Goal: Information Seeking & Learning: Learn about a topic

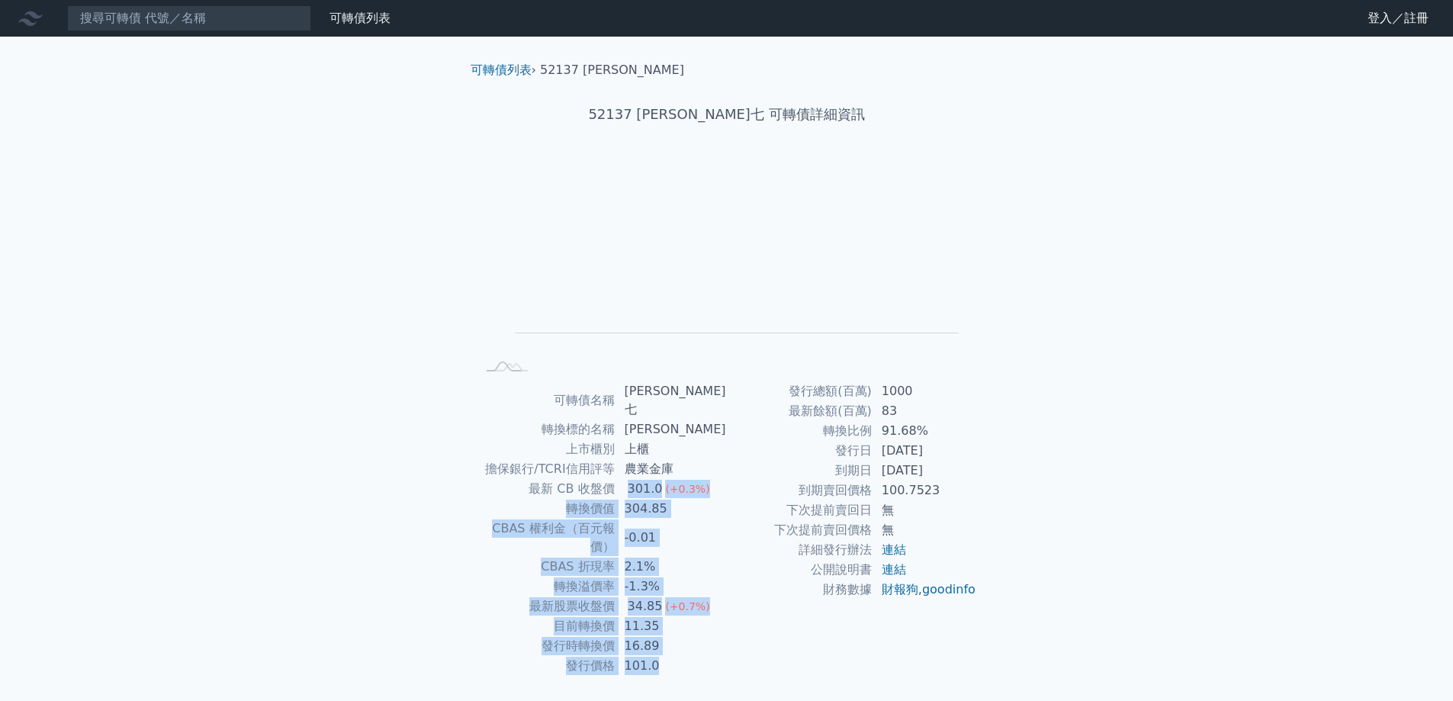
drag, startPoint x: 635, startPoint y: 471, endPoint x: 729, endPoint y: 623, distance: 179.1
click at [729, 623] on div "可轉債名稱 [PERSON_NAME] 轉換標的名稱 [PERSON_NAME] 上市櫃別 上櫃 擔保銀行/TCRI信用評等 農業金庫 最新 CB 收盤價 3…" at bounding box center [726, 528] width 537 height 294
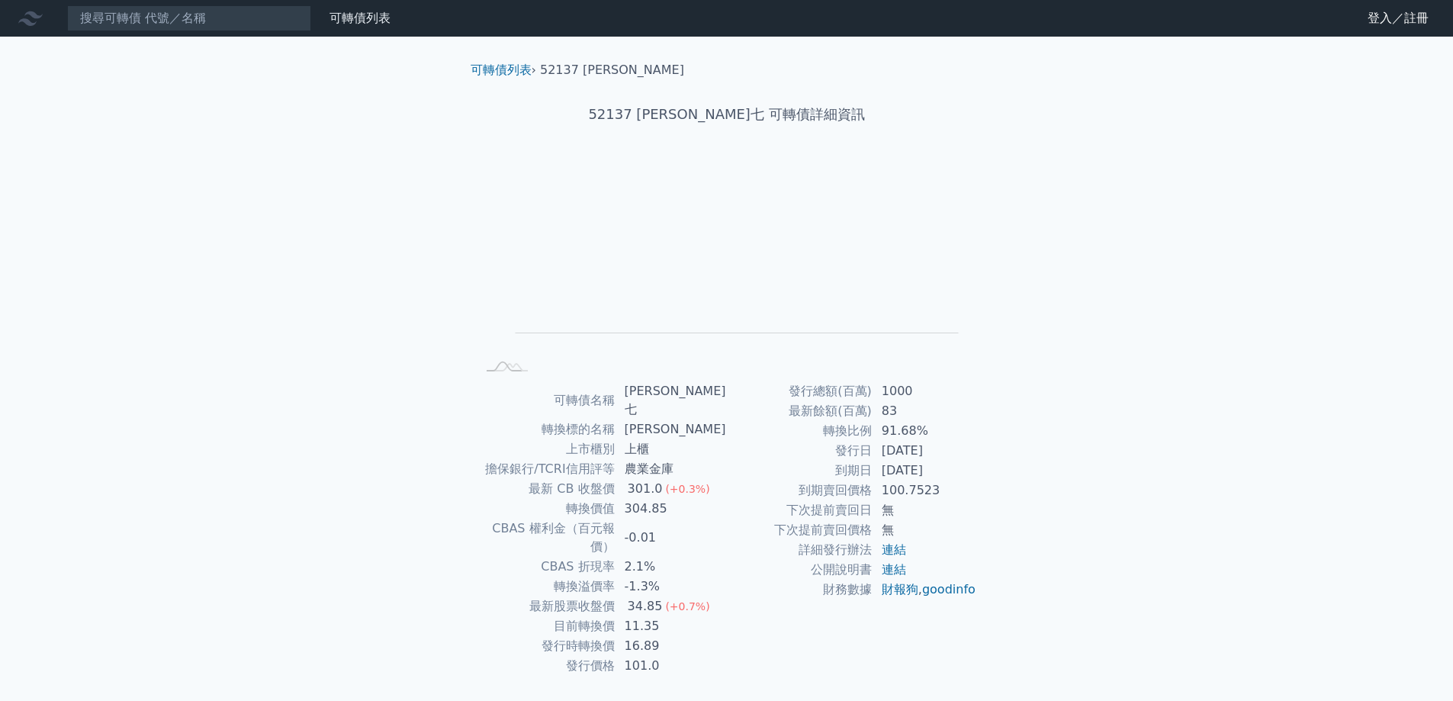
click at [832, 599] on td "財務數據" at bounding box center [800, 590] width 146 height 20
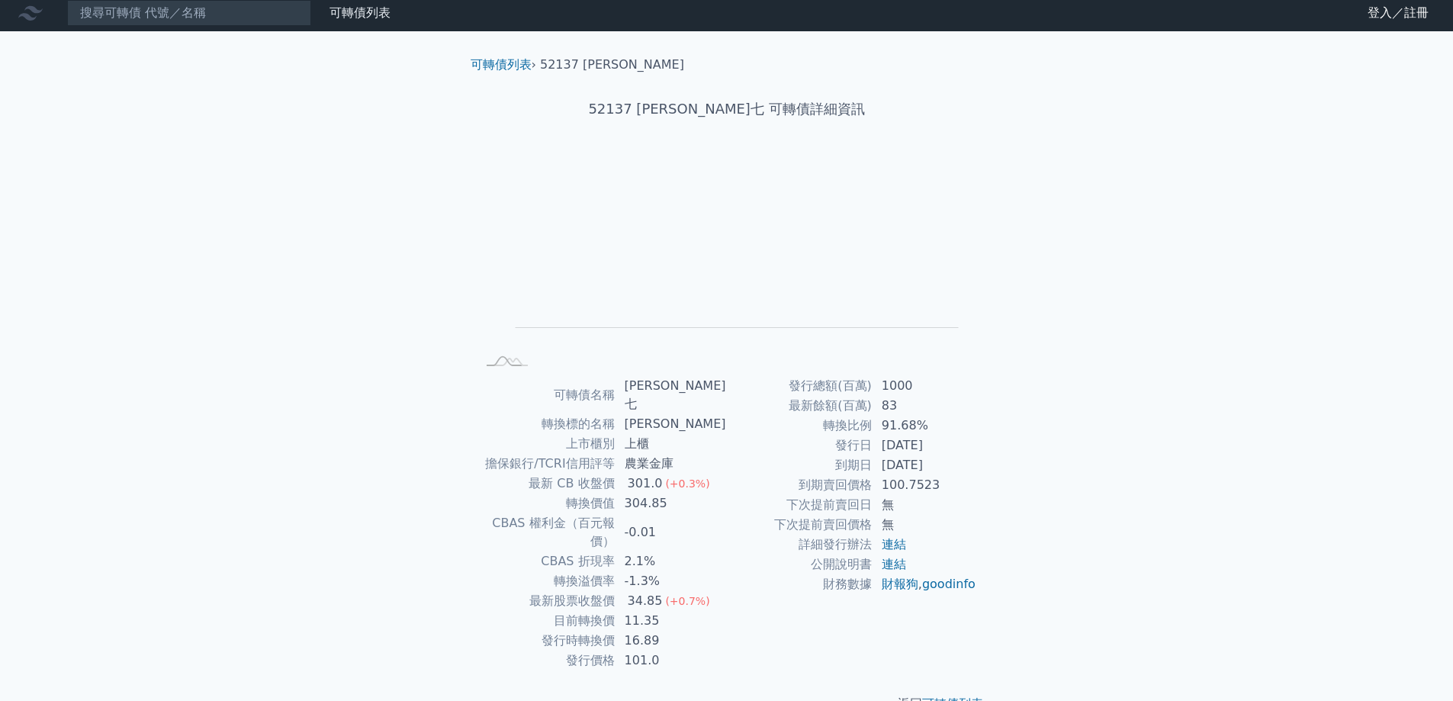
click at [1044, 464] on div "可轉債列表 財務數據 可轉債列表 財務數據 登入／註冊 登入／註冊 可轉債列表 › 52137 [PERSON_NAME]七 52137 [PERSON_NA…" at bounding box center [726, 366] width 1453 height 743
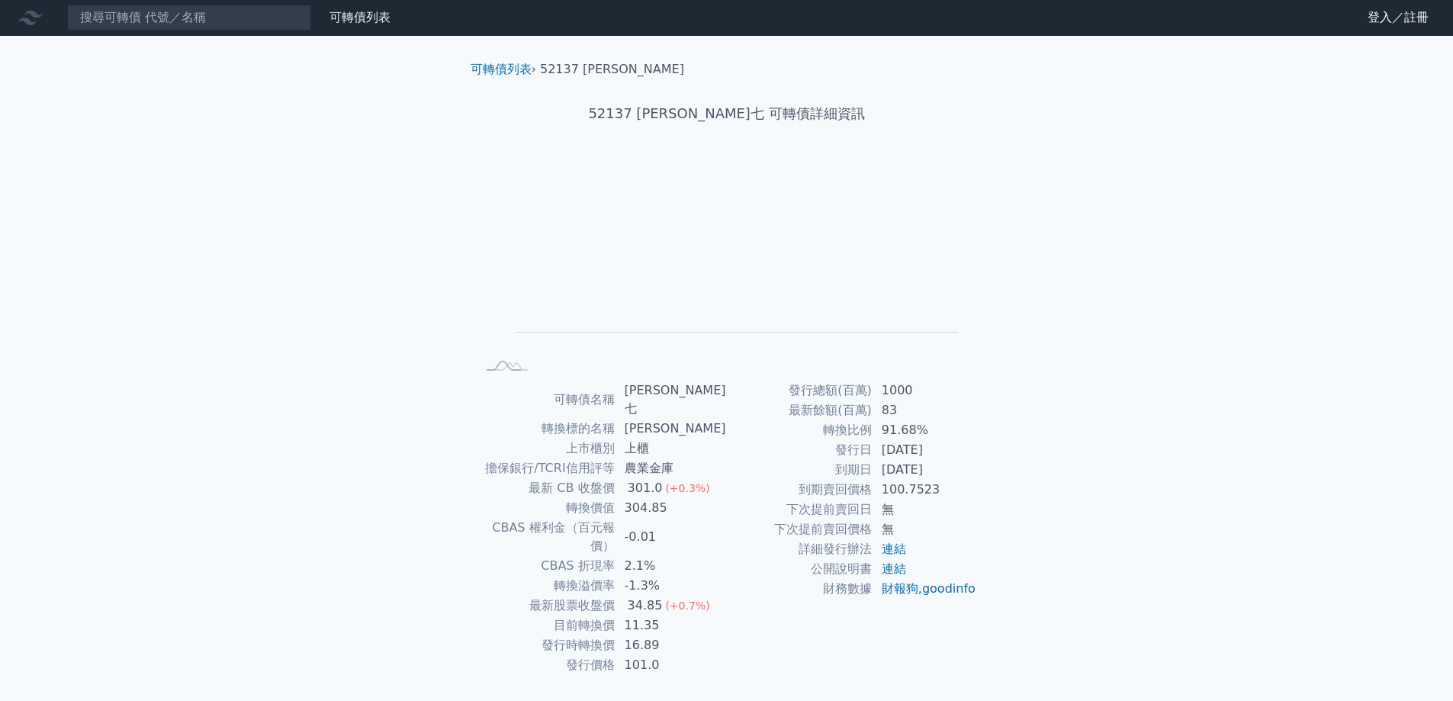
scroll to position [0, 0]
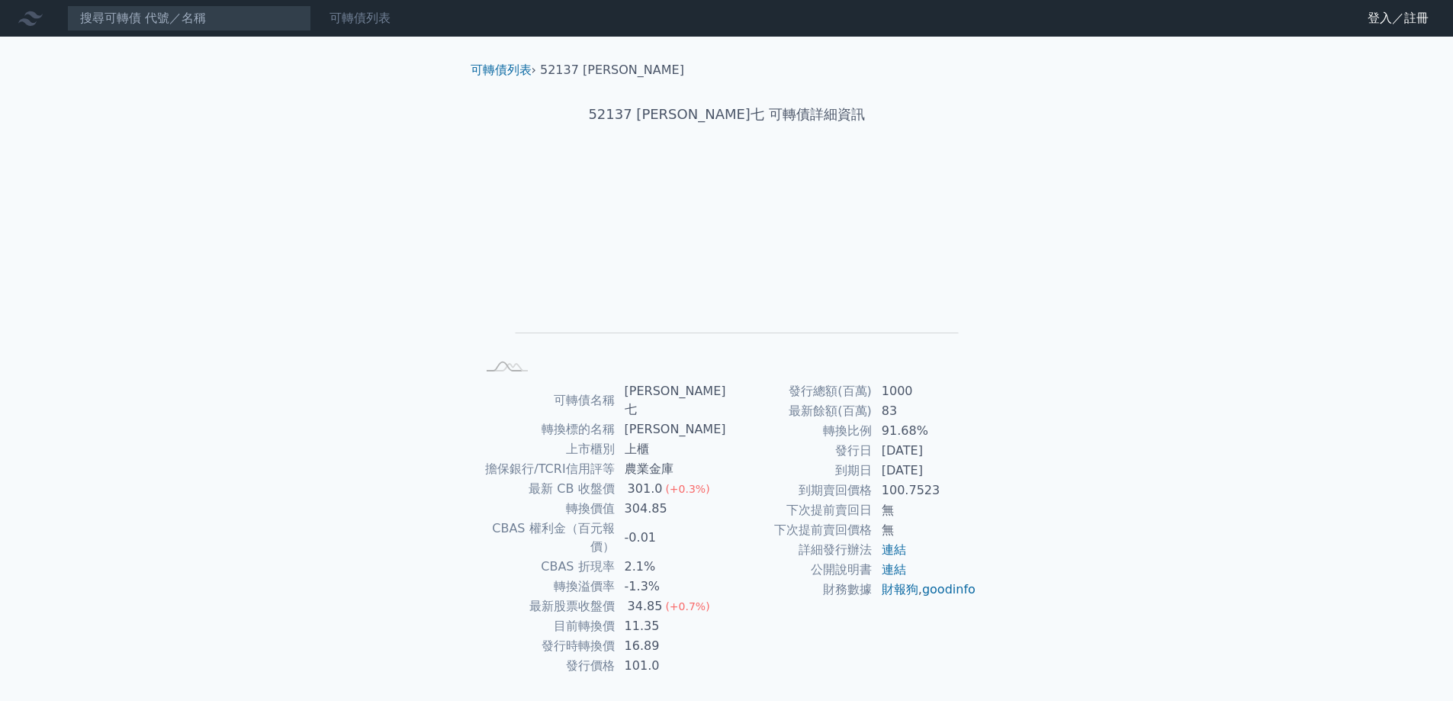
click at [369, 19] on link "可轉債列表" at bounding box center [359, 18] width 61 height 14
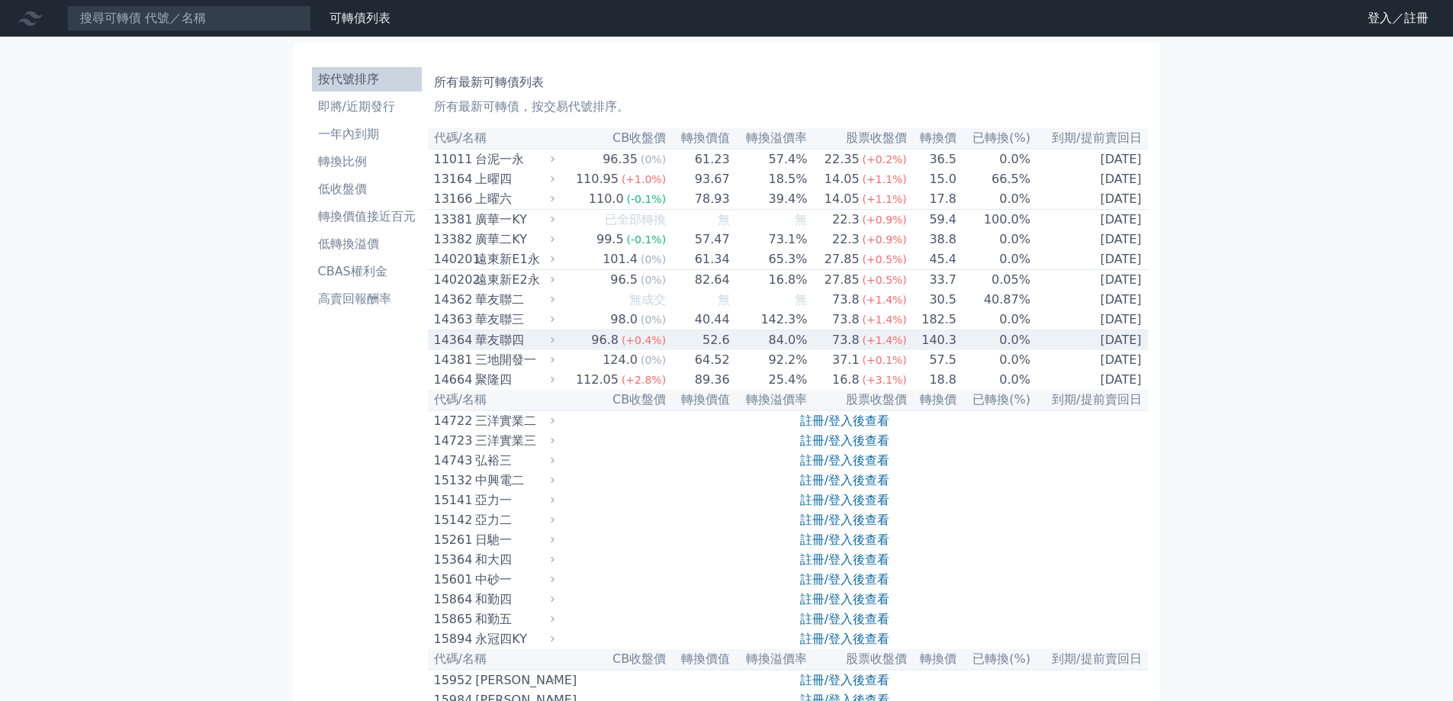
click at [548, 349] on div "華友聯四" at bounding box center [513, 340] width 76 height 18
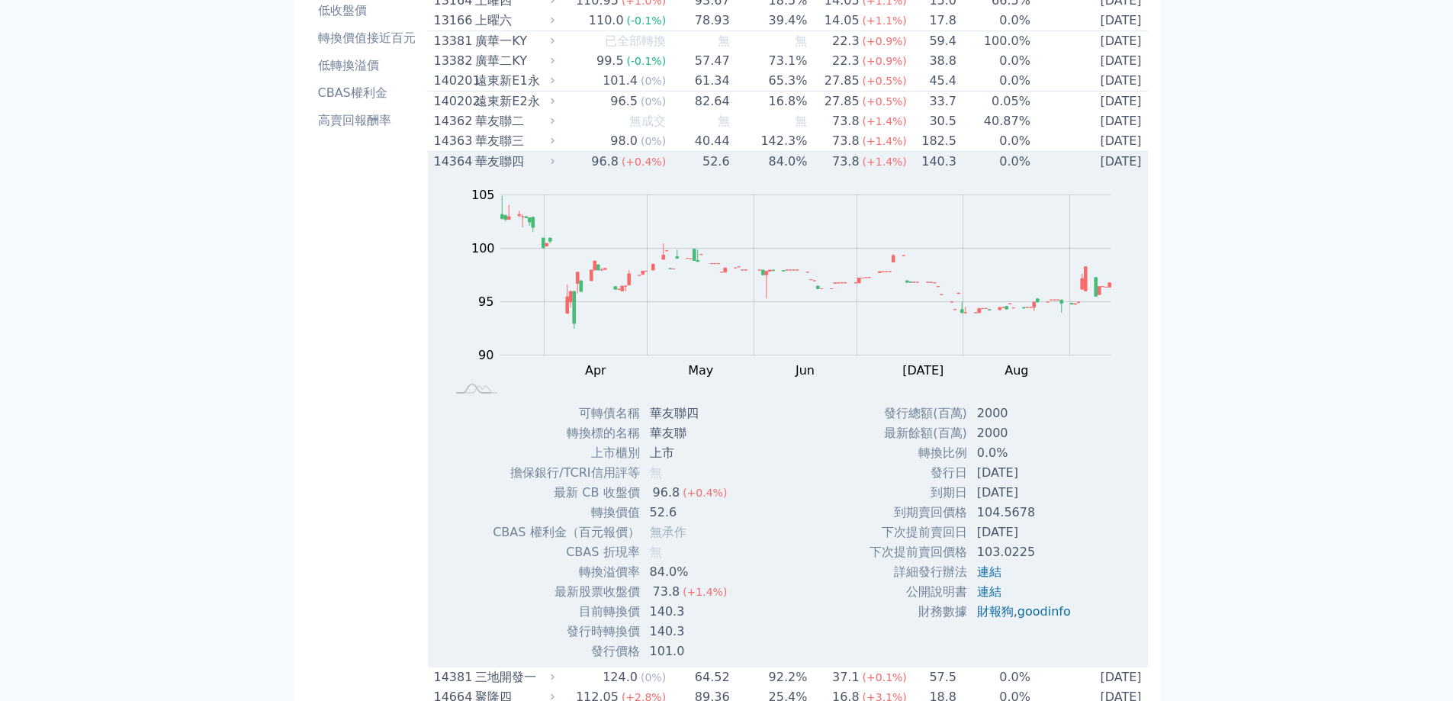
scroll to position [153, 0]
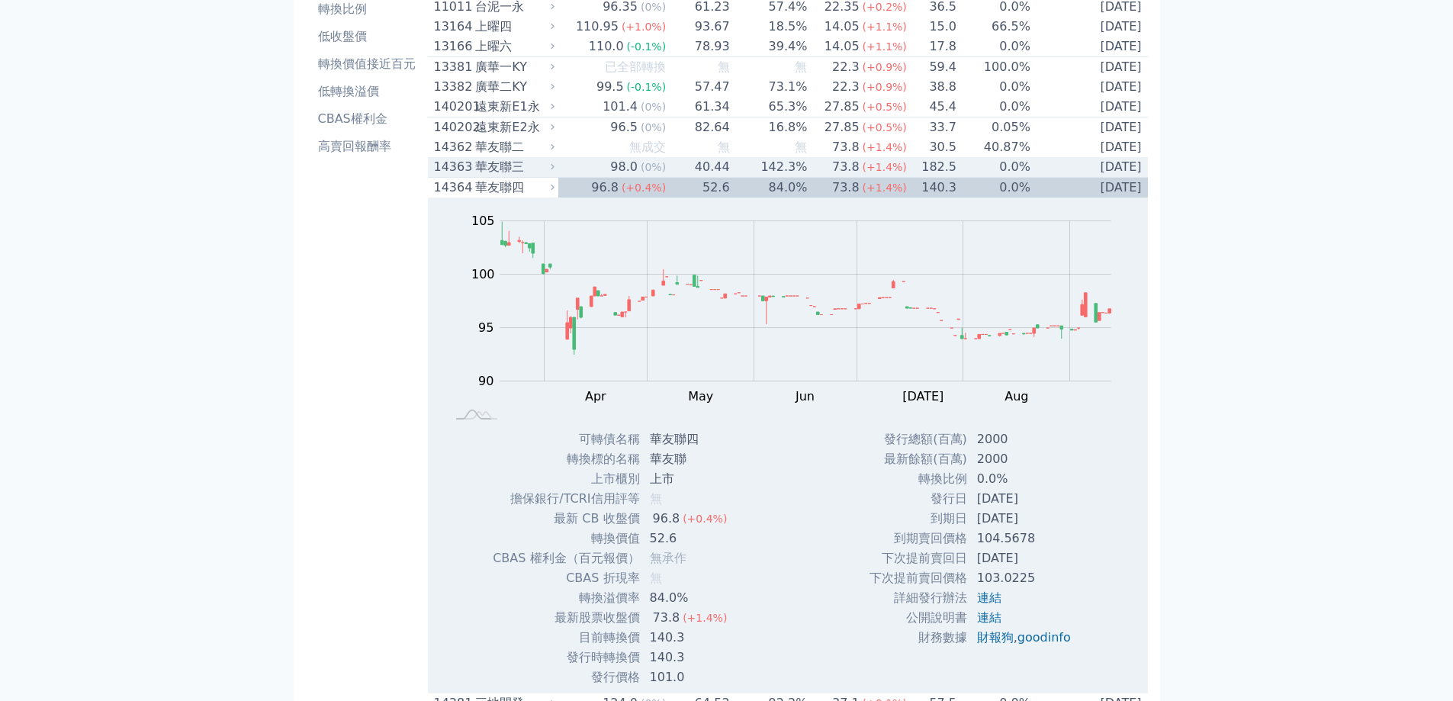
click at [572, 178] on td "98.0 (0%)" at bounding box center [612, 167] width 108 height 21
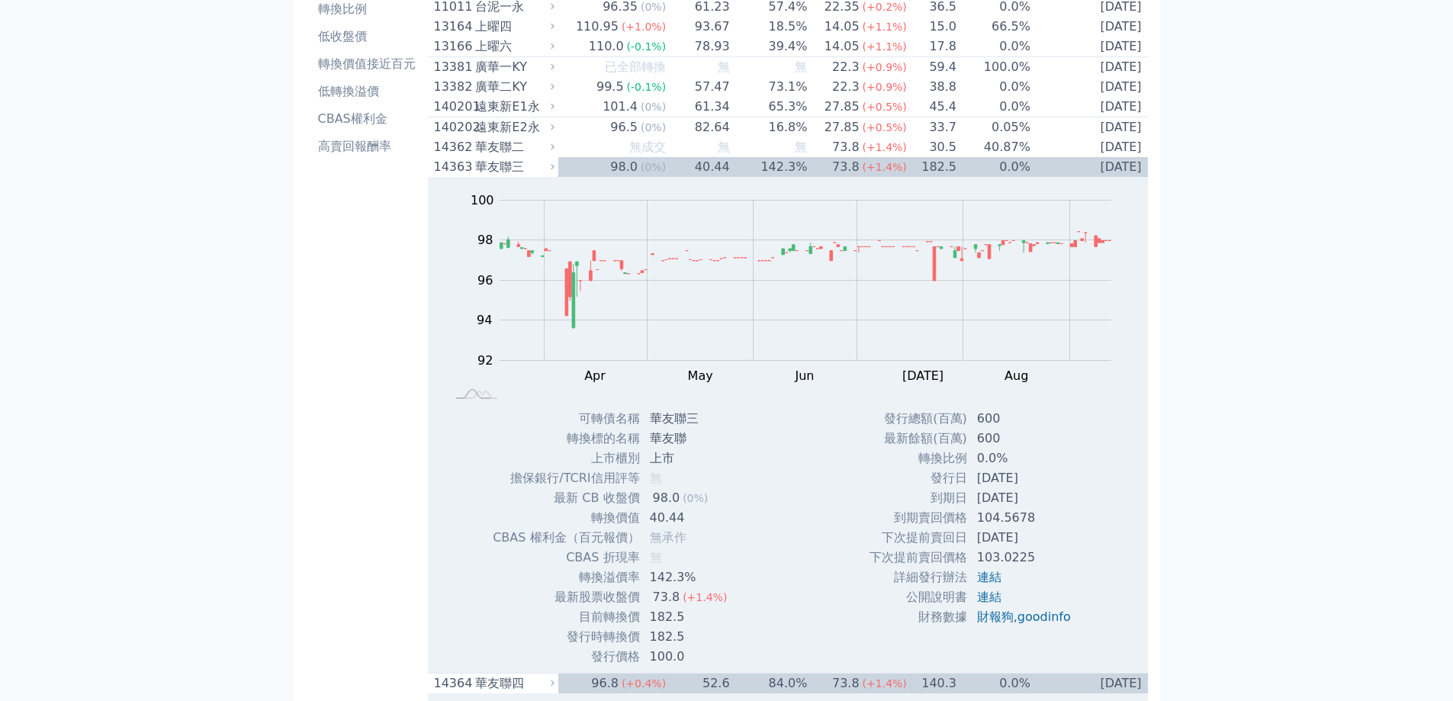
scroll to position [0, 0]
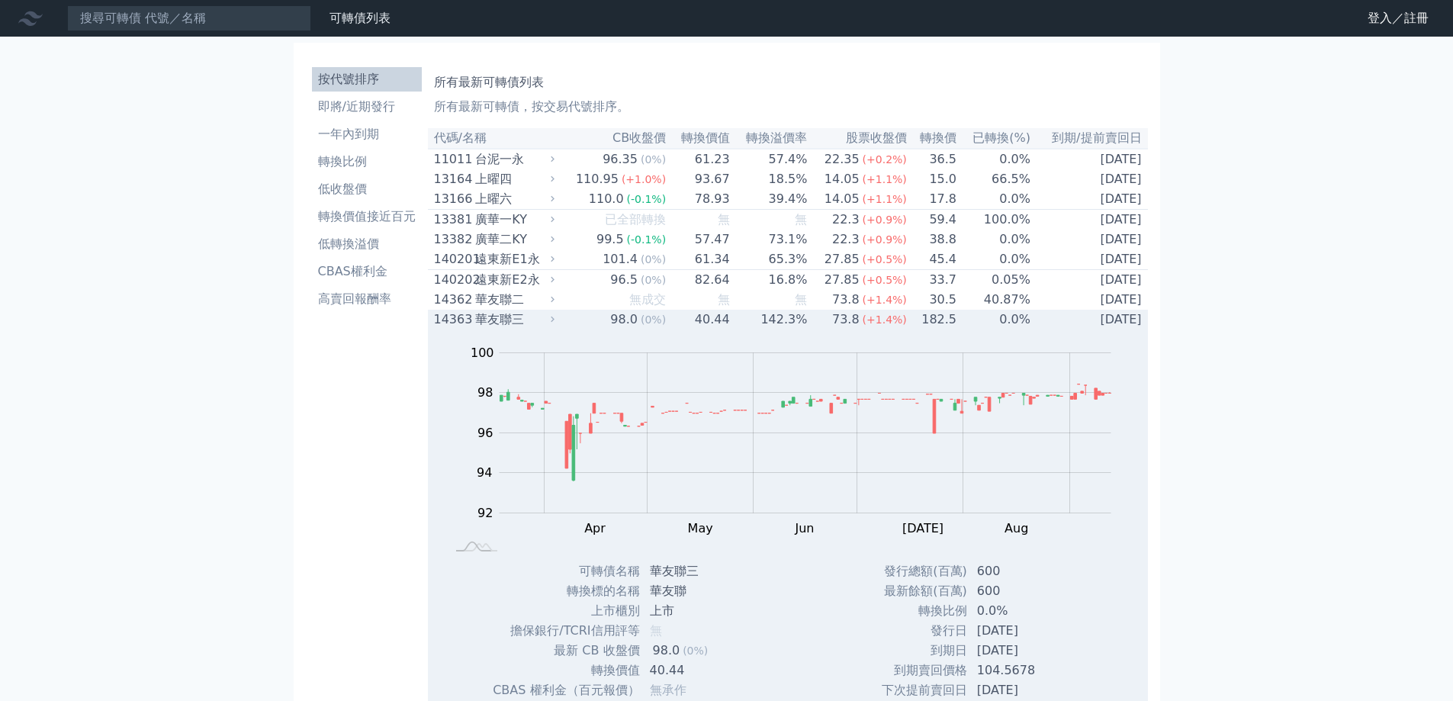
click at [602, 329] on td "98.0 (0%)" at bounding box center [612, 320] width 108 height 20
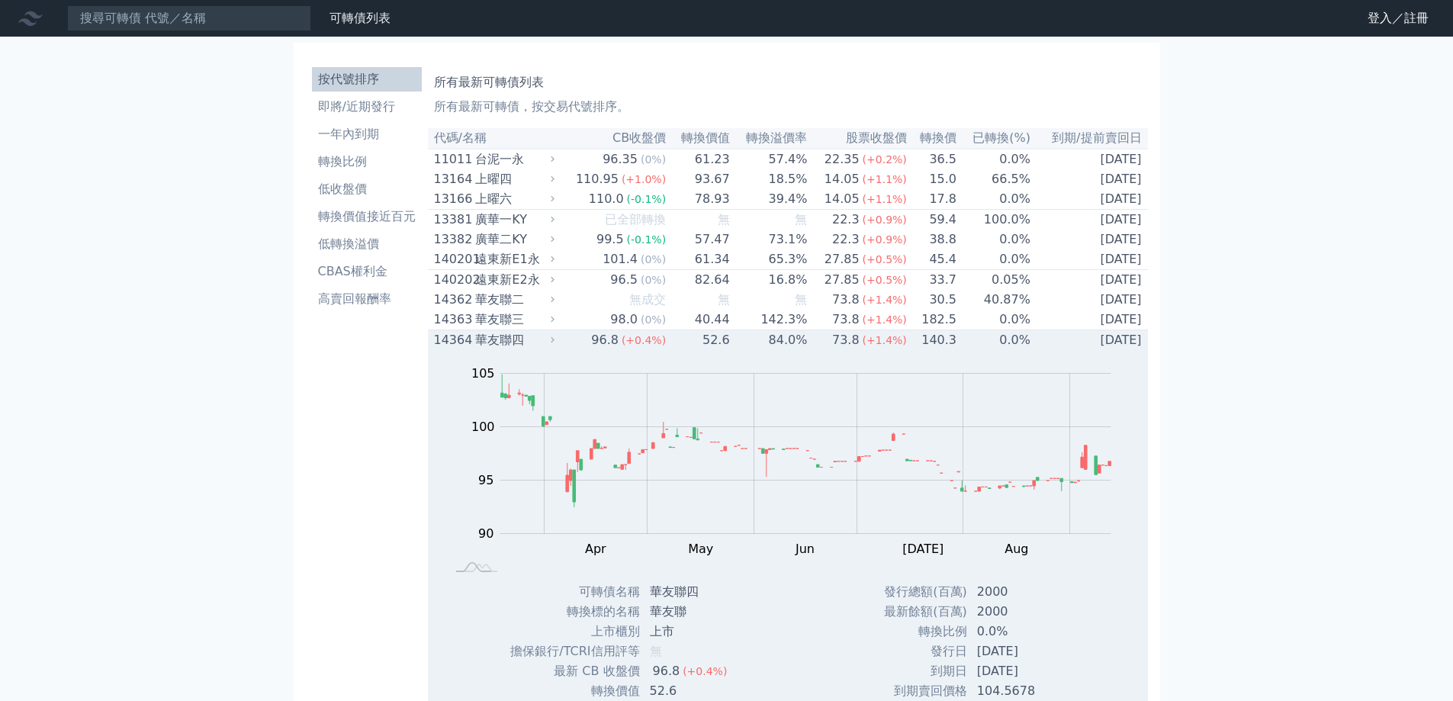
click at [585, 351] on td "96.8 (+0.4%)" at bounding box center [612, 340] width 108 height 21
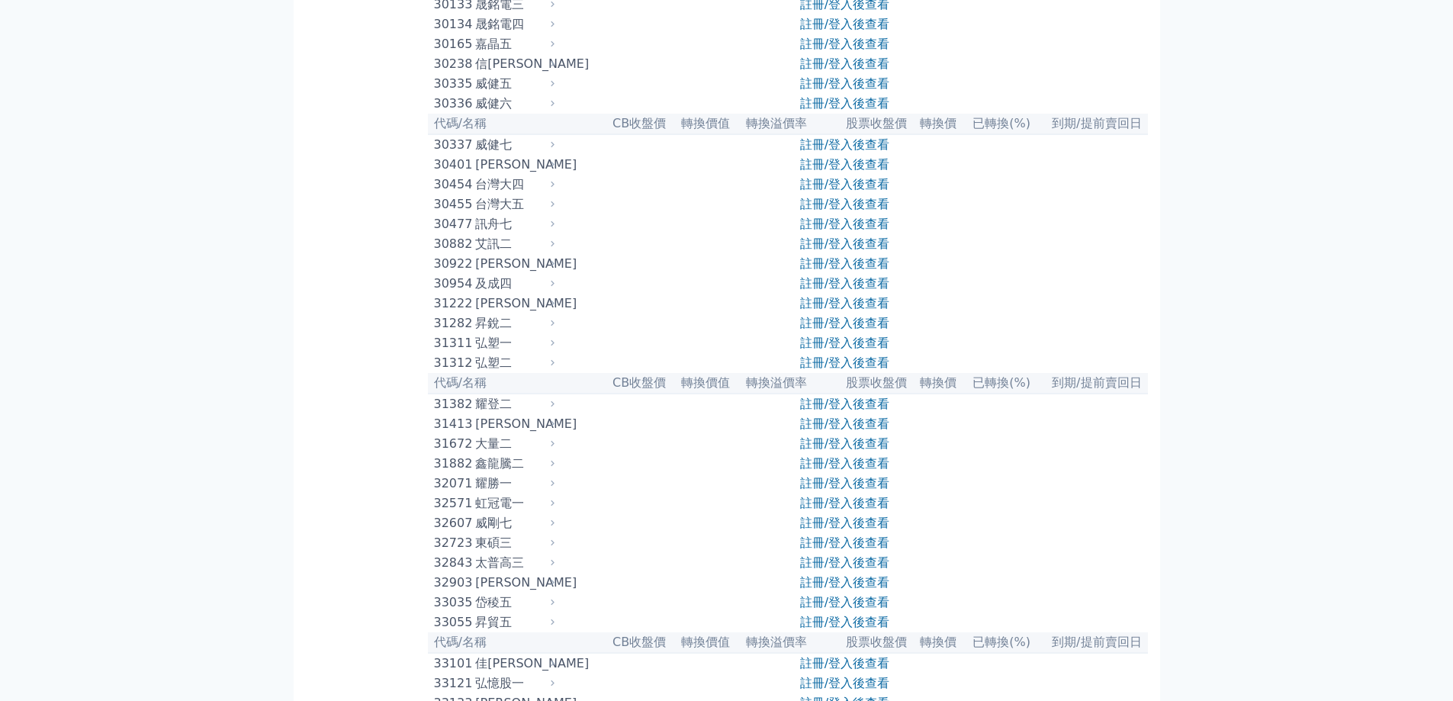
scroll to position [2364, 0]
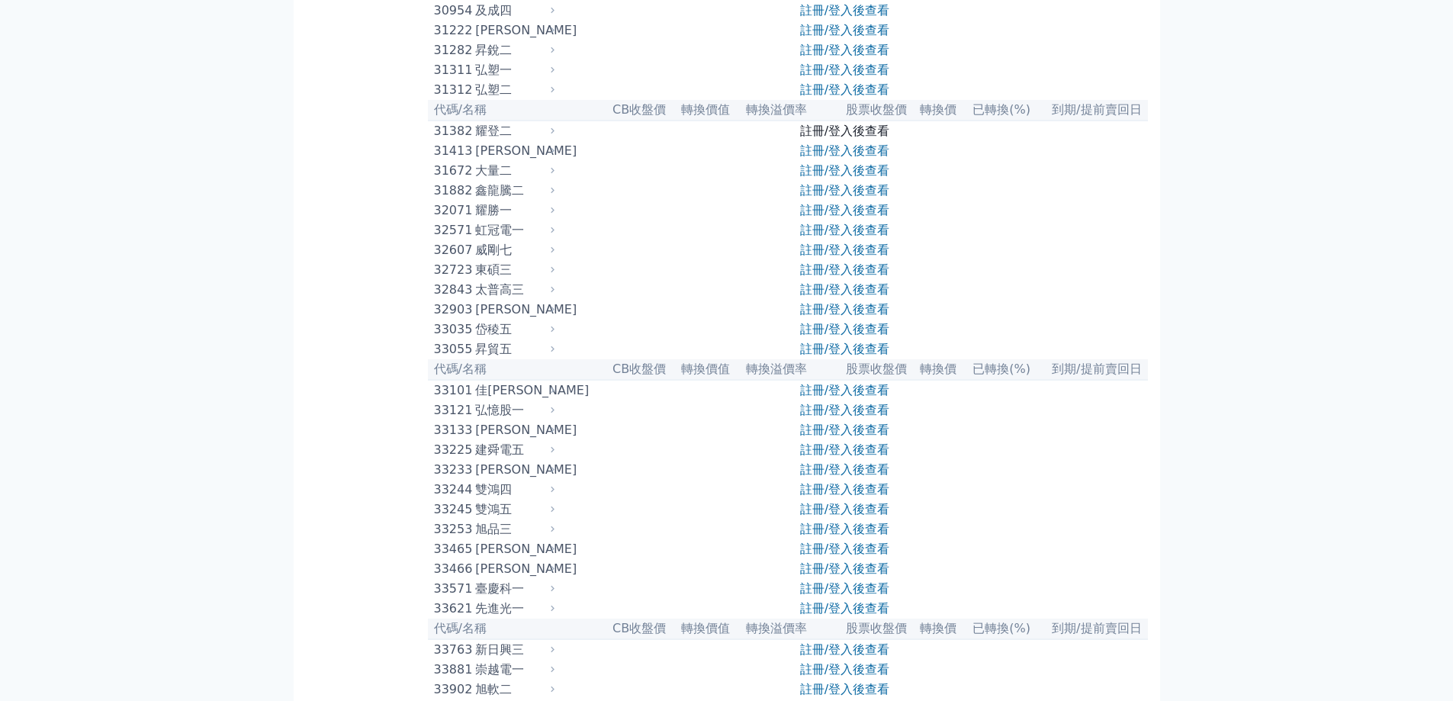
click at [834, 138] on link "註冊/登入後查看" at bounding box center [844, 131] width 89 height 14
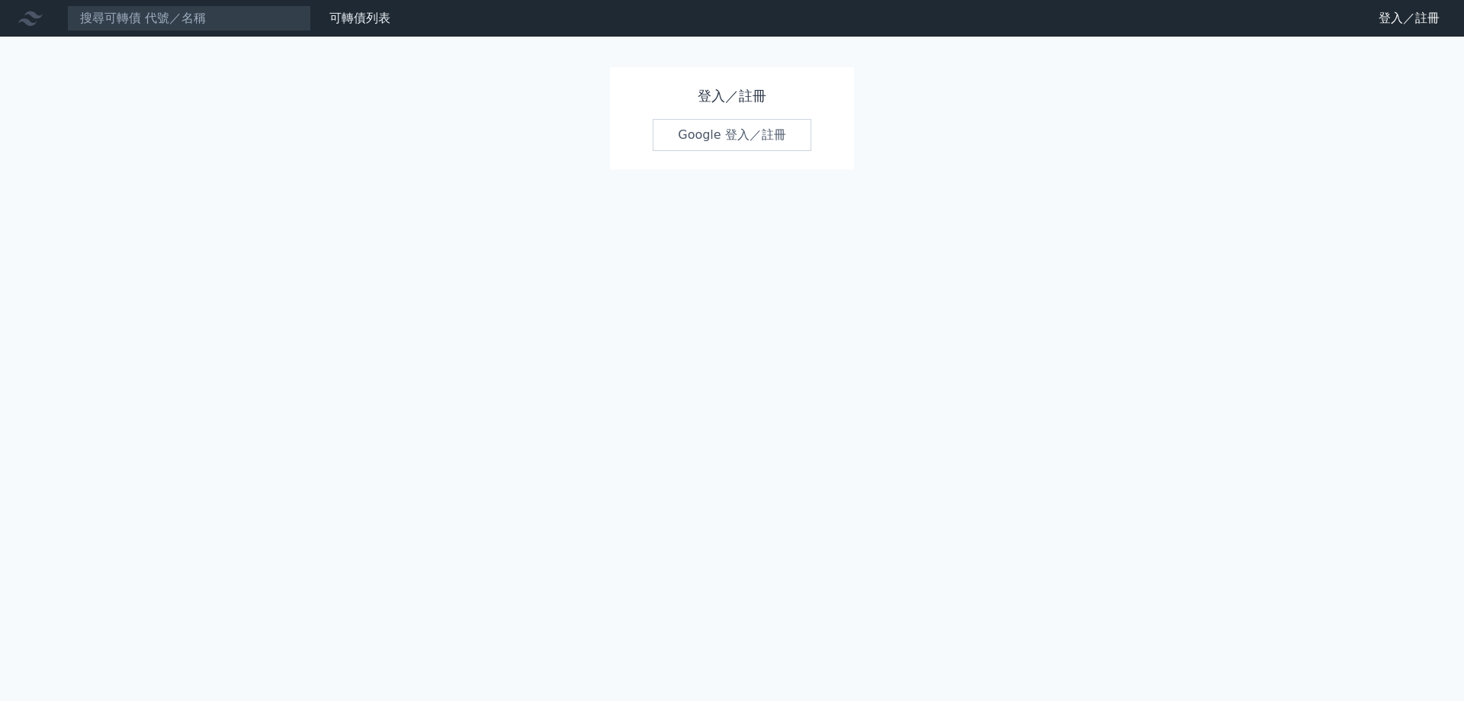
click at [757, 95] on h1 "登入／註冊" at bounding box center [732, 95] width 159 height 21
click at [700, 97] on h1 "登入／註冊" at bounding box center [732, 95] width 159 height 21
click at [1418, 18] on link "登入／註冊" at bounding box center [1409, 18] width 85 height 24
click at [1423, 18] on link "登入／註冊" at bounding box center [1409, 18] width 85 height 24
